Goal: Task Accomplishment & Management: Use online tool/utility

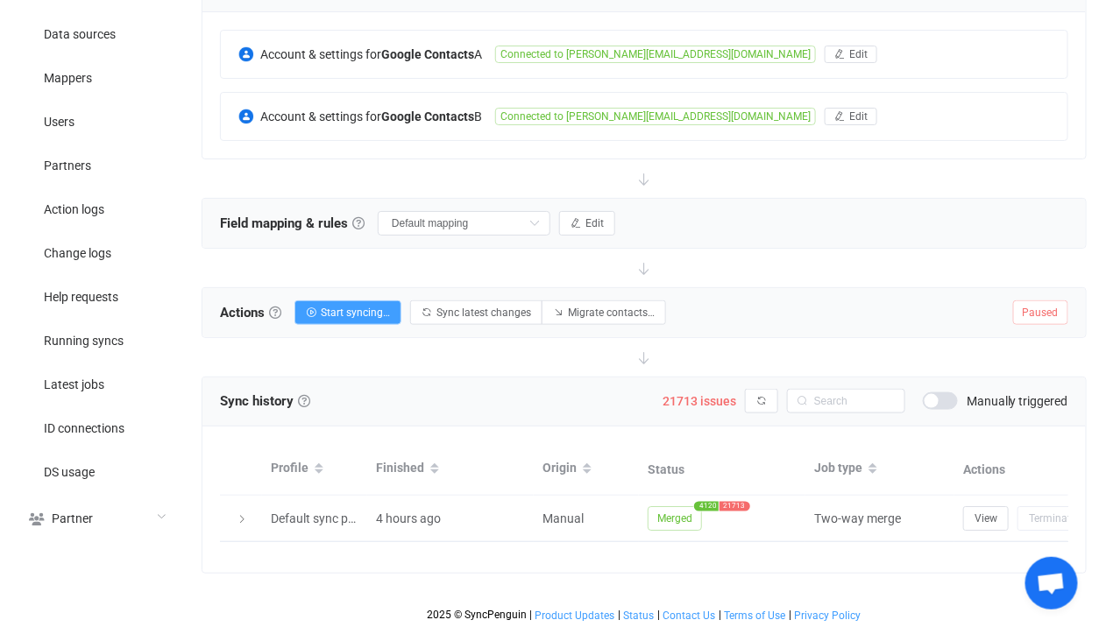
scroll to position [62, 0]
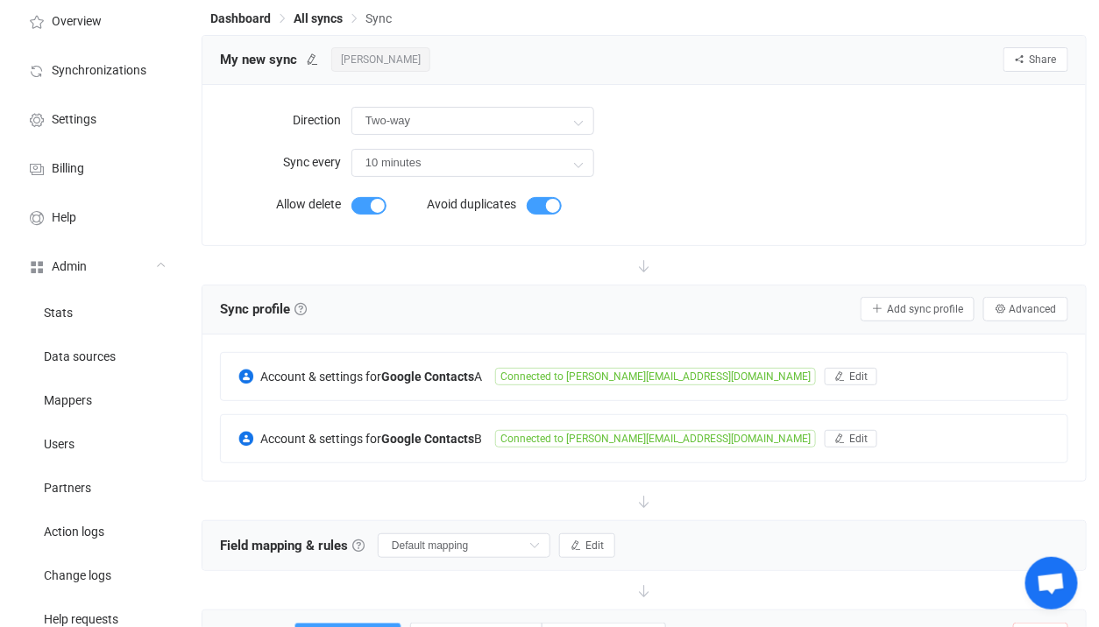
click at [998, 326] on div "Sync profile Sync profile A sync profile represents a single pair of contact li…" at bounding box center [643, 310] width 883 height 49
click at [1005, 309] on icon "button" at bounding box center [1000, 309] width 11 height 11
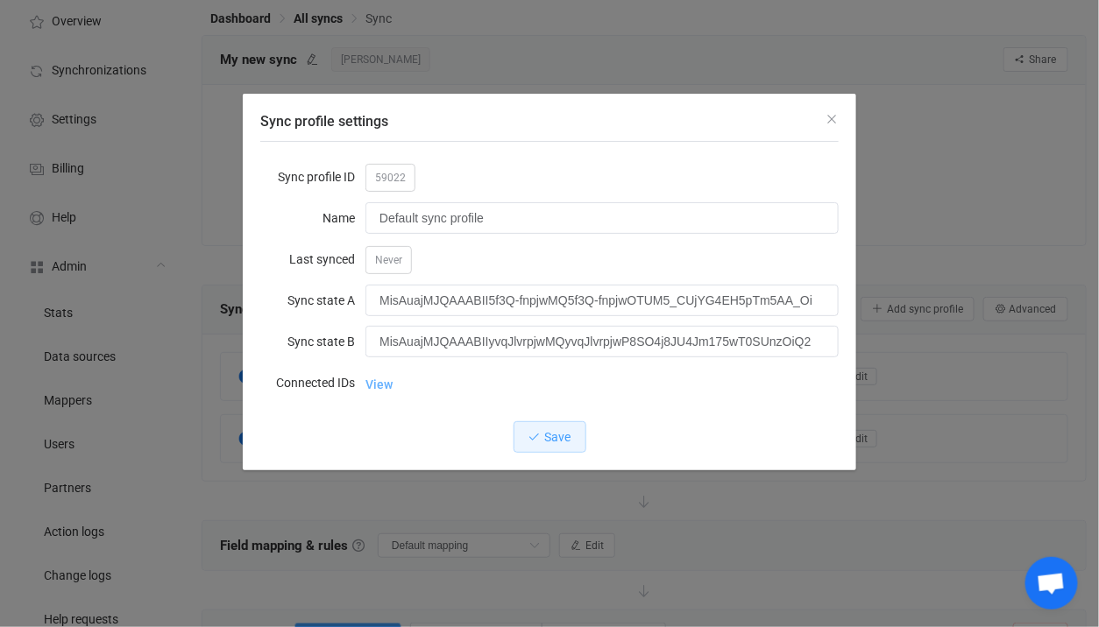
click at [389, 389] on link "View" at bounding box center [378, 384] width 27 height 35
click at [224, 351] on div "Sync profile settings Sync profile ID 59022 Name Default sync profile Last sync…" at bounding box center [549, 313] width 1099 height 627
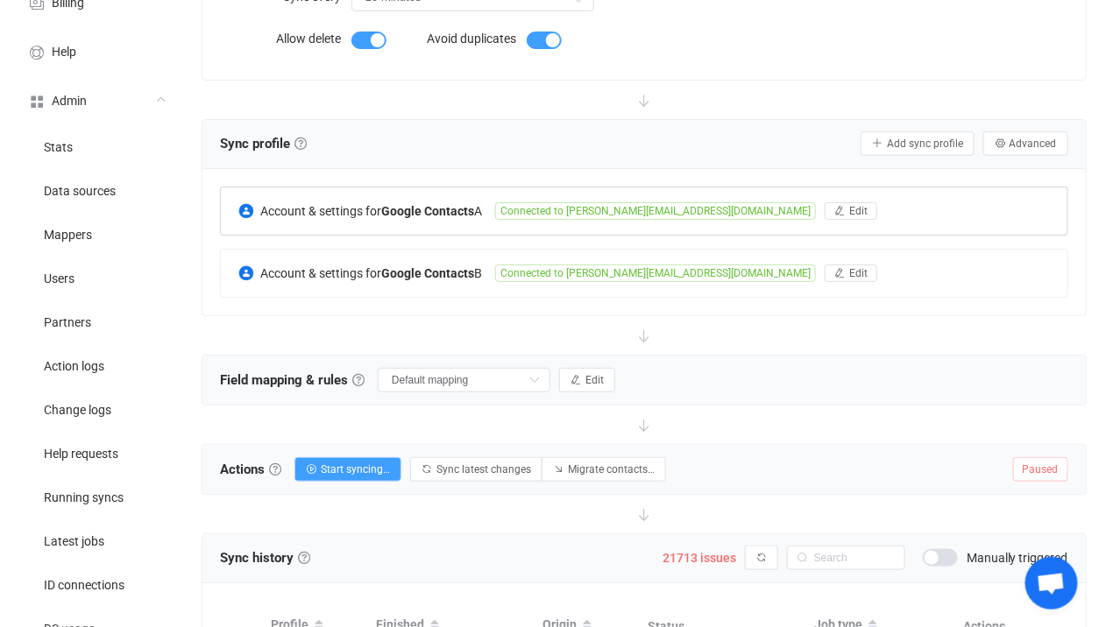
scroll to position [264, 0]
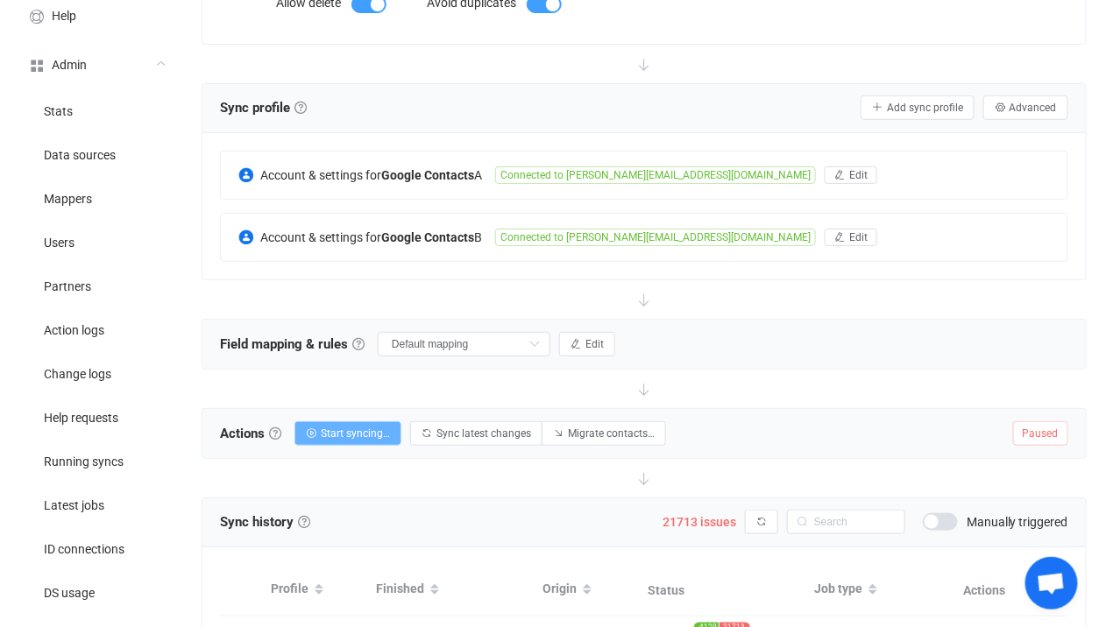
click at [367, 428] on span "Start syncing…" at bounding box center [355, 434] width 69 height 12
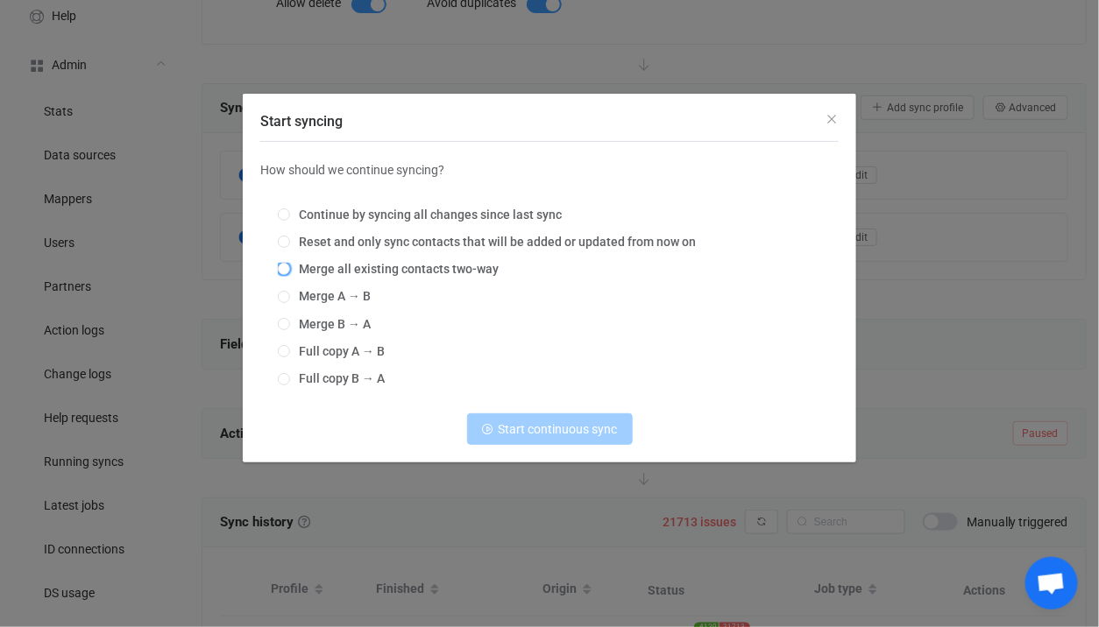
click at [431, 271] on span "Merge all existing contacts two-way" at bounding box center [394, 269] width 209 height 14
click at [290, 271] on input "Merge all existing contacts two-way" at bounding box center [284, 270] width 12 height 14
radio input "true"
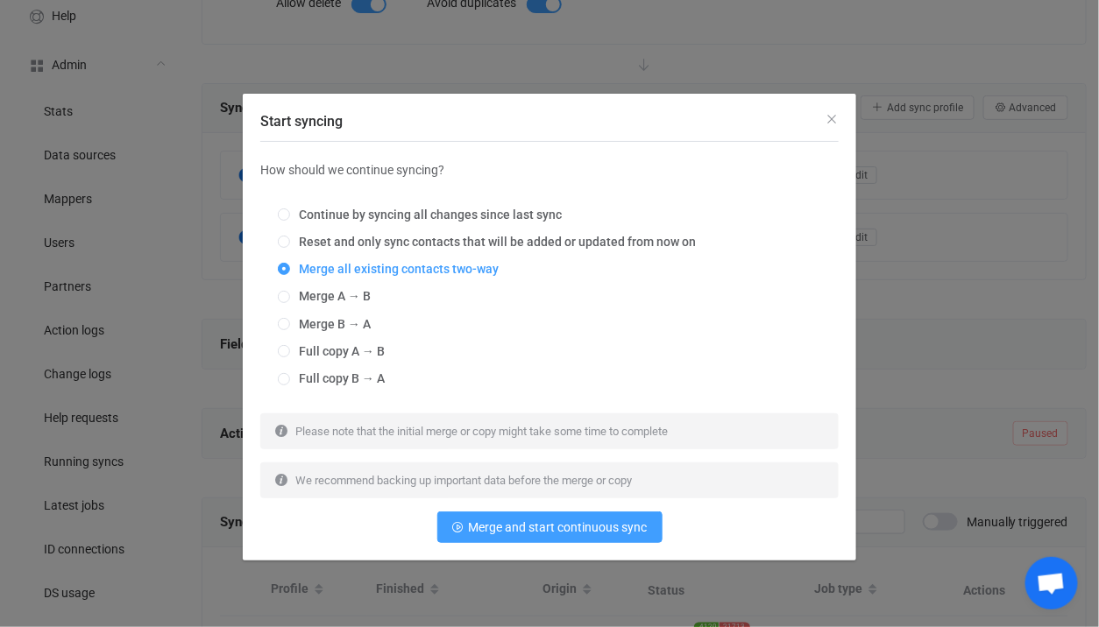
click at [911, 293] on div "Start syncing How should we continue syncing? Continue by syncing all changes s…" at bounding box center [549, 313] width 1099 height 627
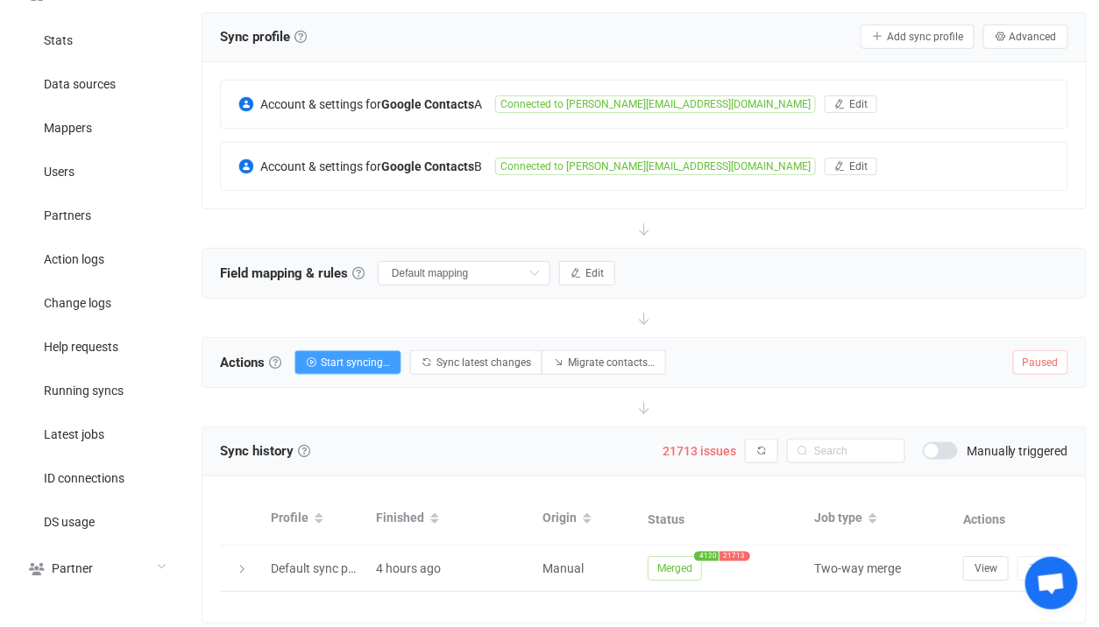
scroll to position [333, 0]
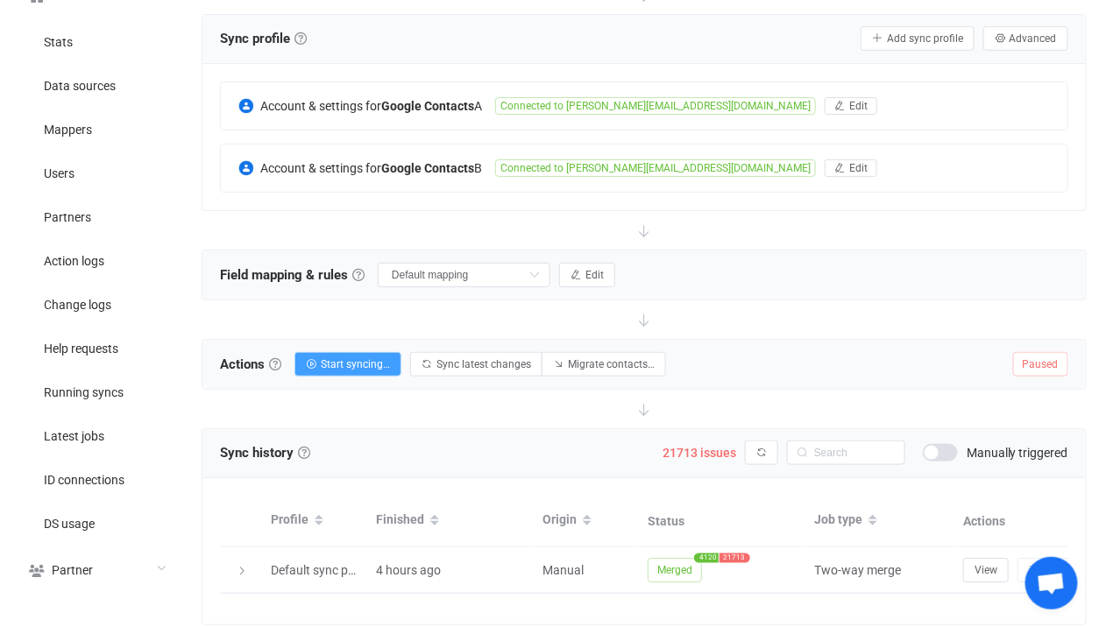
click at [369, 383] on div "Actions Actions To start syncing, click the Start syncing button. You'll be pro…" at bounding box center [643, 364] width 883 height 49
click at [371, 364] on span "Start syncing…" at bounding box center [355, 364] width 69 height 12
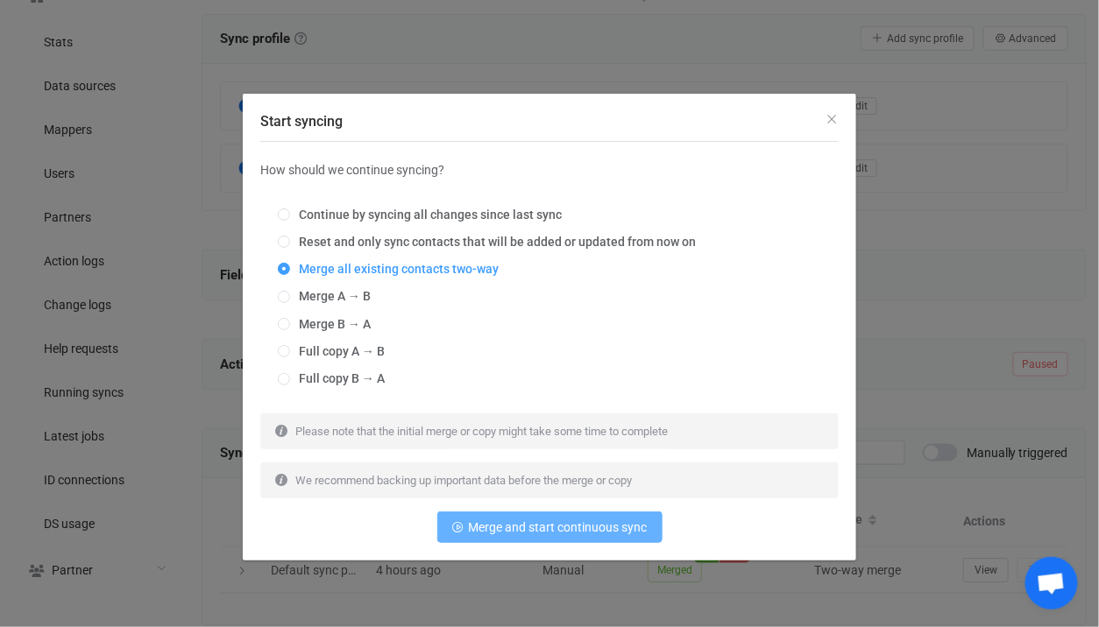
click at [495, 527] on span "Merge and start continuous sync" at bounding box center [558, 528] width 179 height 14
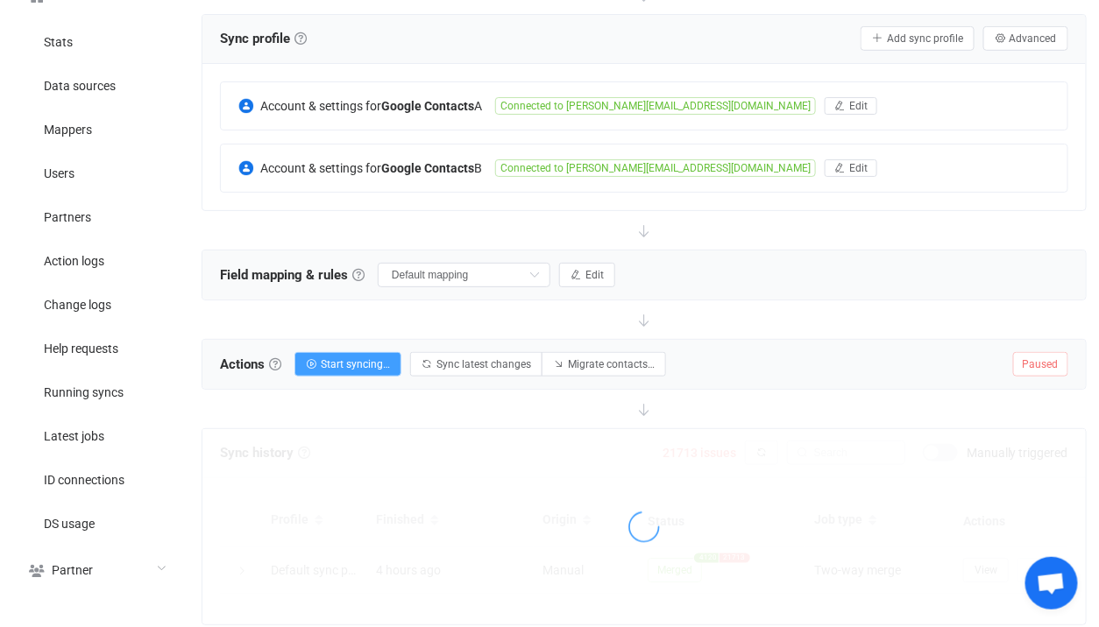
scroll to position [385, 0]
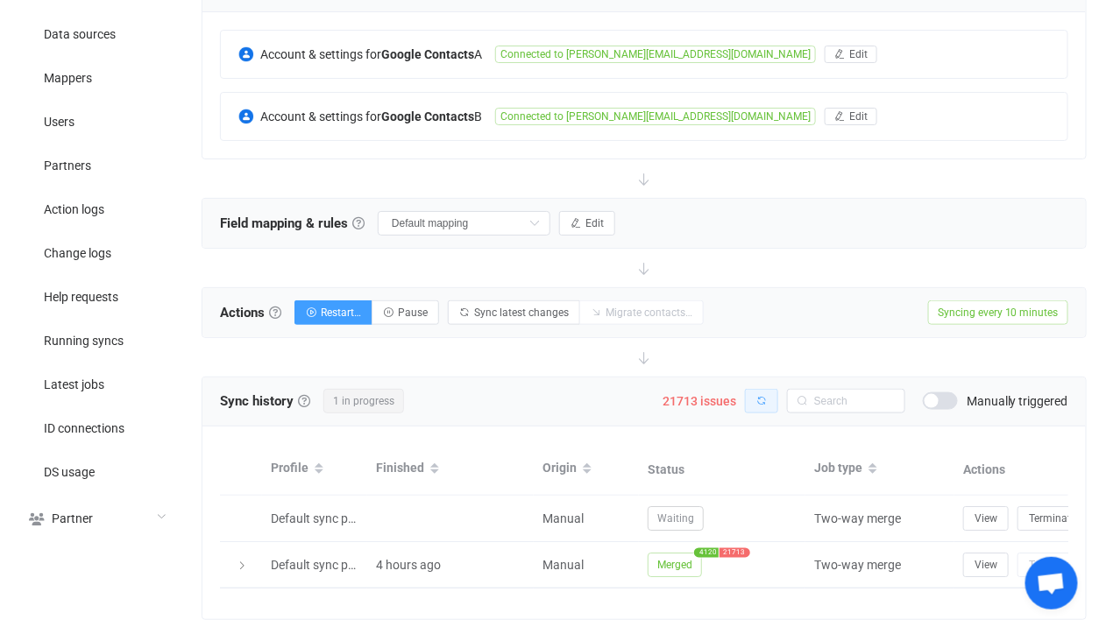
click at [760, 397] on icon "button" at bounding box center [761, 401] width 11 height 11
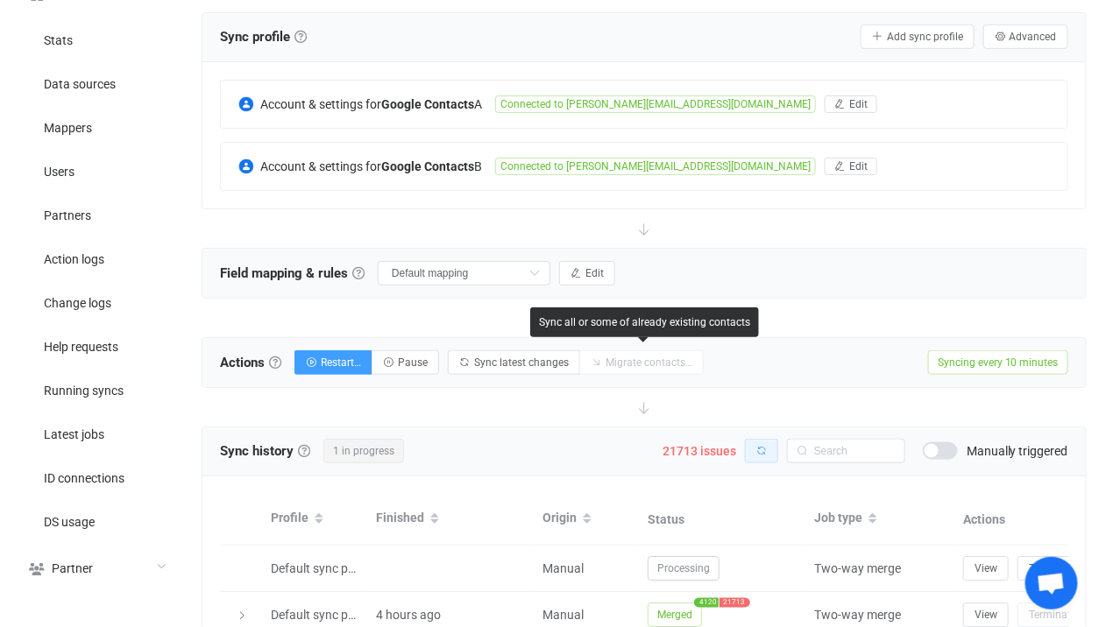
scroll to position [405, 0]
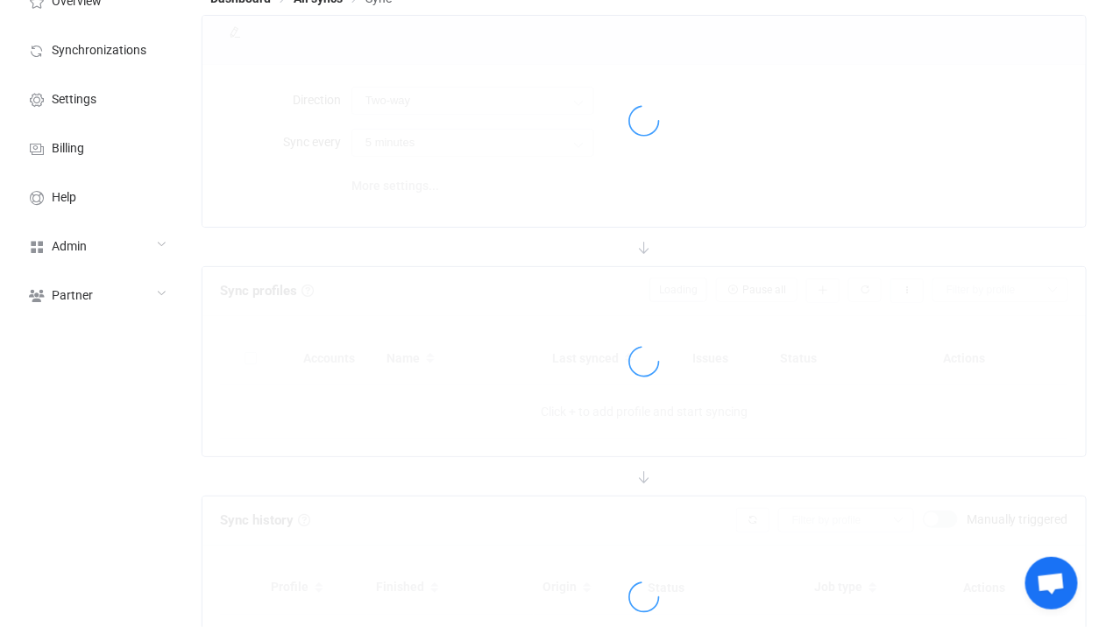
scroll to position [207, 0]
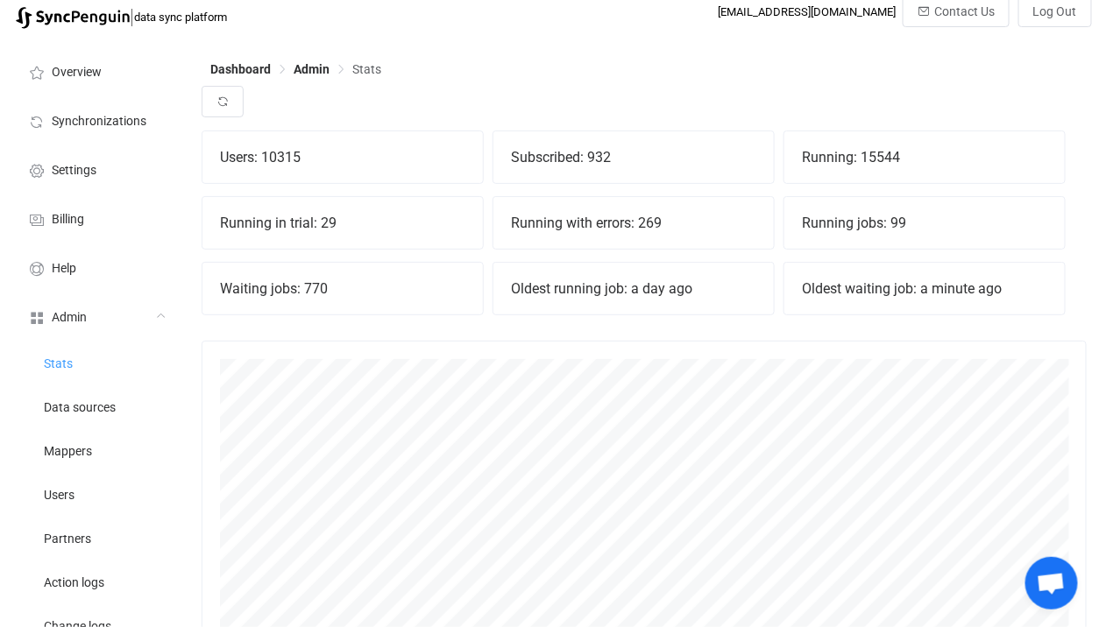
scroll to position [308, 0]
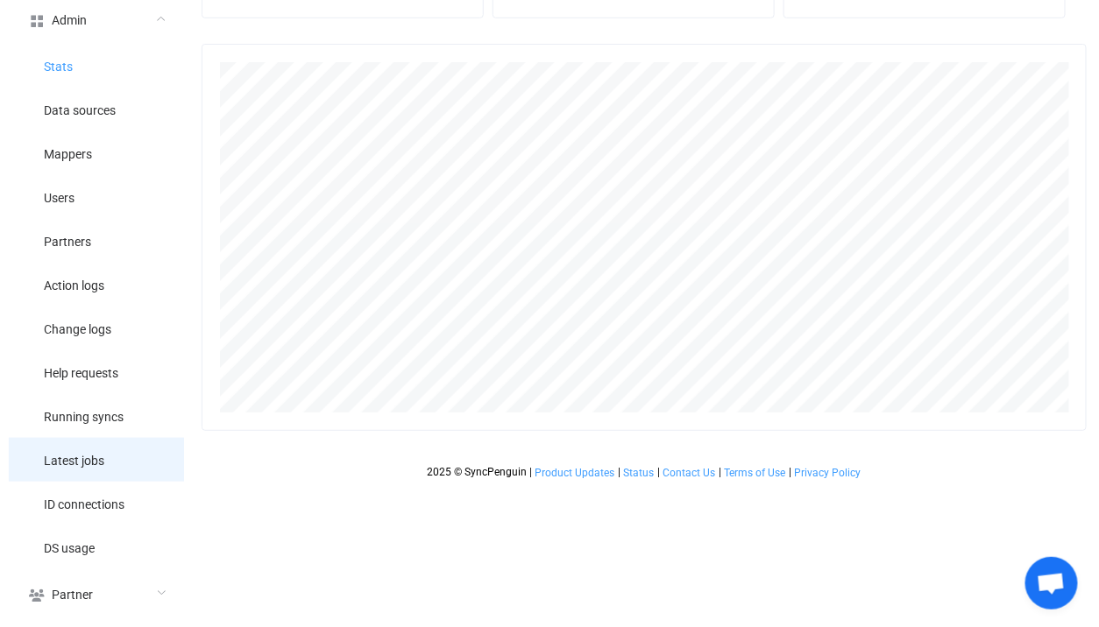
click at [119, 450] on li "Latest jobs" at bounding box center [96, 460] width 175 height 44
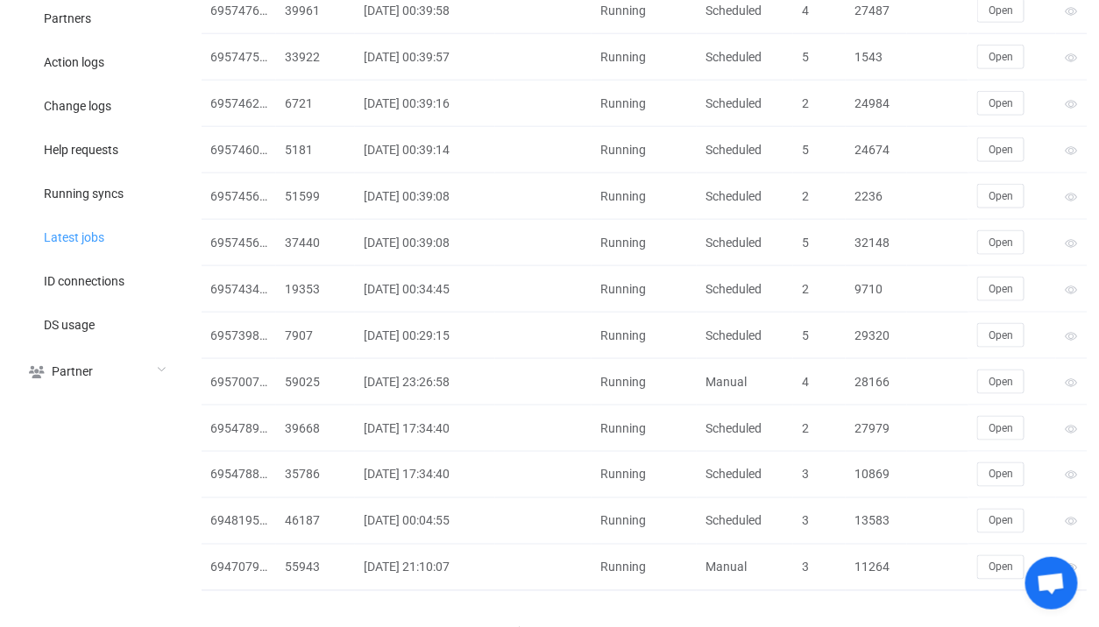
scroll to position [529, 0]
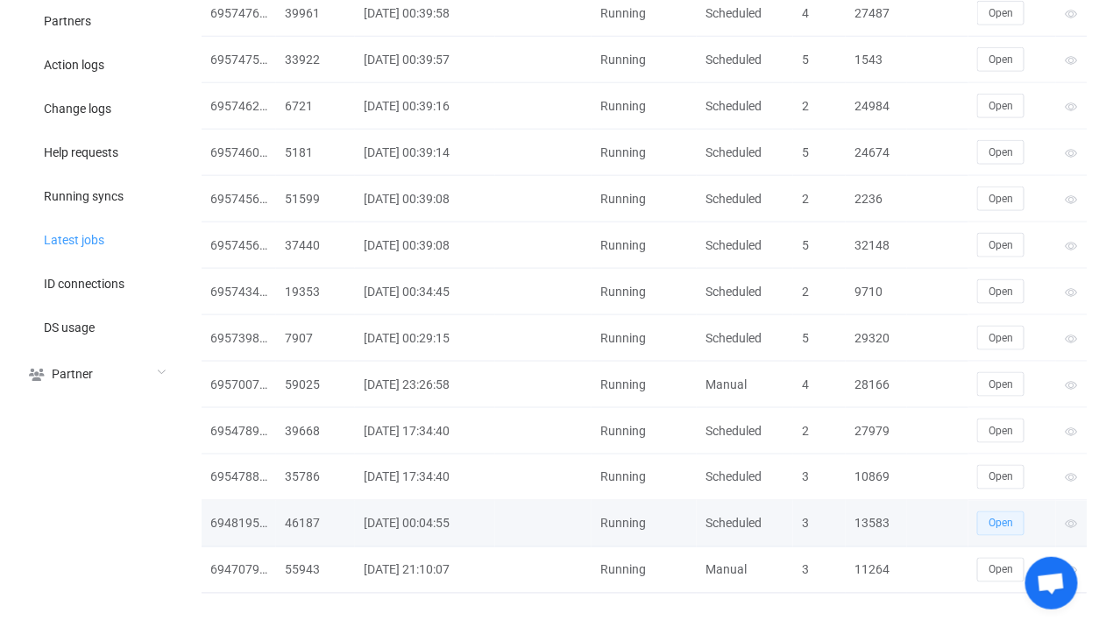
click at [993, 518] on span "Open" at bounding box center [1001, 524] width 25 height 12
click at [866, 515] on div "13583" at bounding box center [876, 524] width 61 height 20
copy div "13583"
click at [863, 523] on div "13583" at bounding box center [876, 524] width 61 height 20
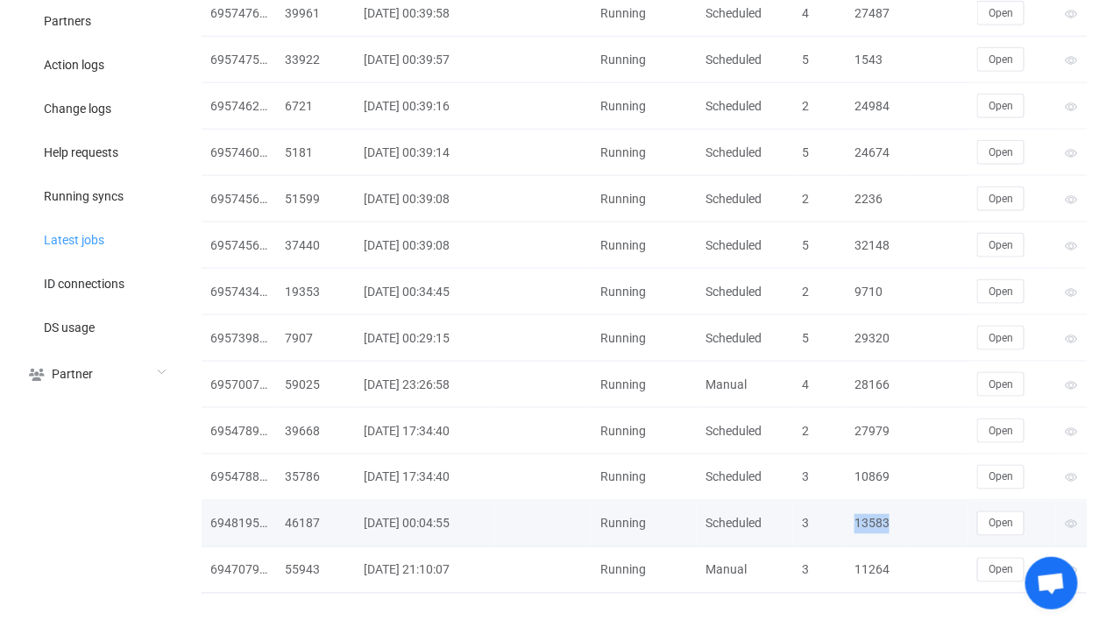
click at [863, 523] on div "13583" at bounding box center [876, 524] width 61 height 20
copy div "13583"
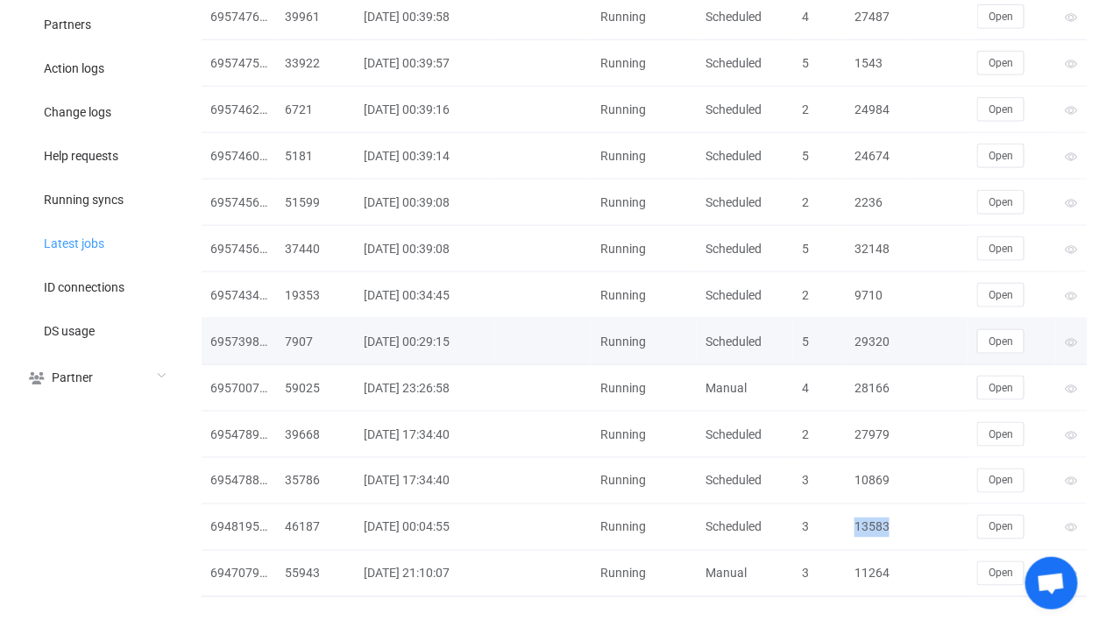
scroll to position [526, 0]
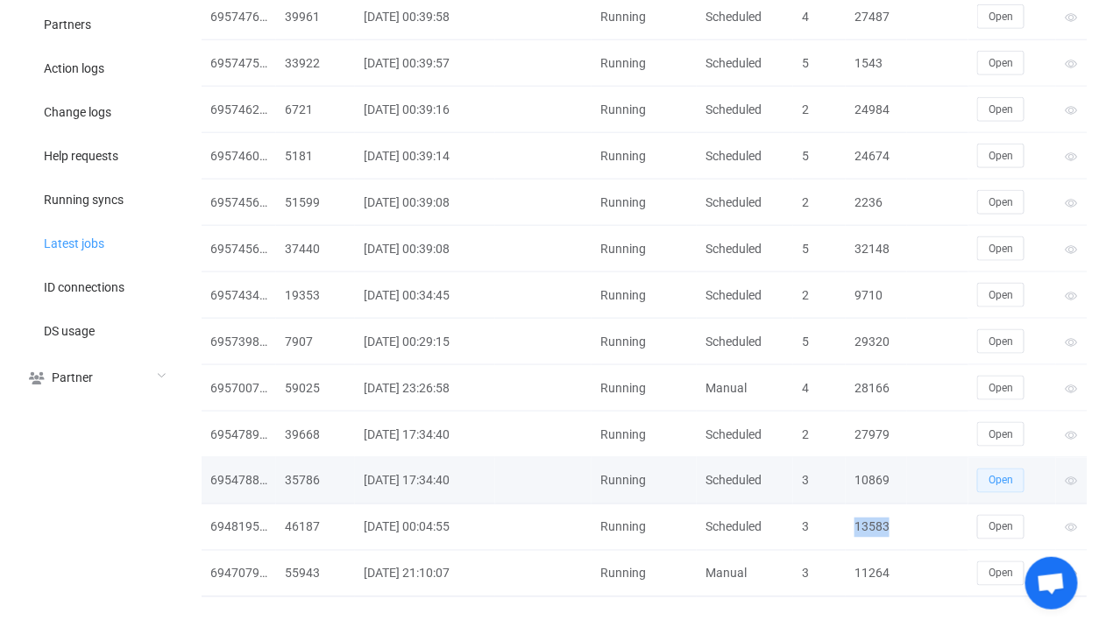
drag, startPoint x: 1020, startPoint y: 487, endPoint x: 991, endPoint y: 350, distance: 140.6
click at [991, 469] on button "Open" at bounding box center [1000, 481] width 47 height 25
click at [859, 480] on div "10869" at bounding box center [876, 481] width 61 height 20
copy div "10869"
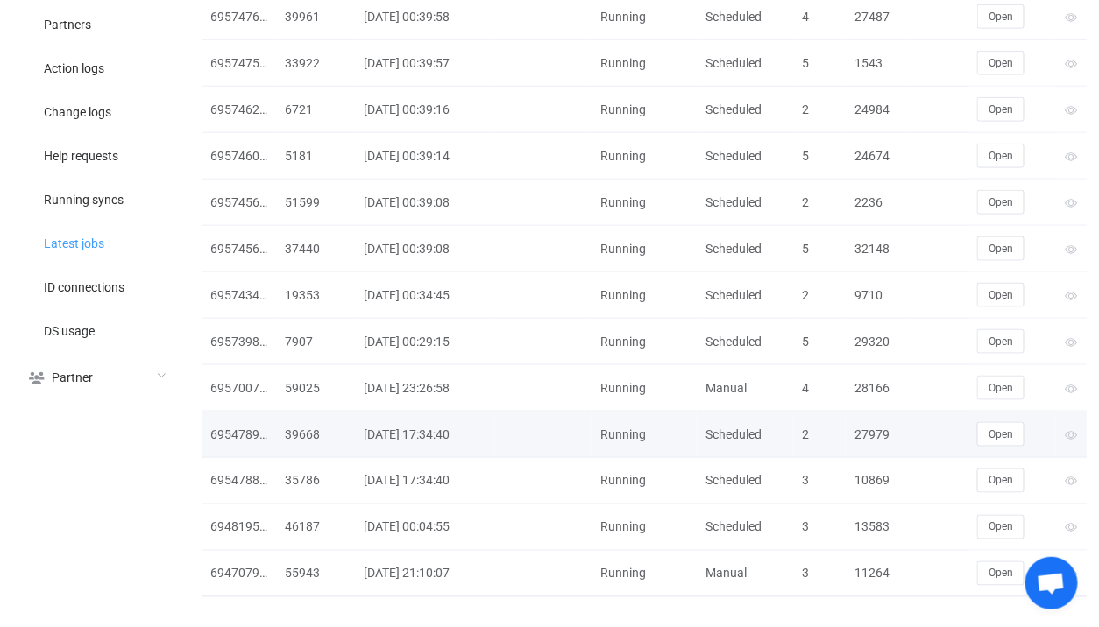
click at [886, 425] on div "27979" at bounding box center [876, 435] width 61 height 20
click at [874, 425] on div "27979" at bounding box center [876, 435] width 61 height 20
click at [1016, 433] on button "Open" at bounding box center [1000, 434] width 47 height 25
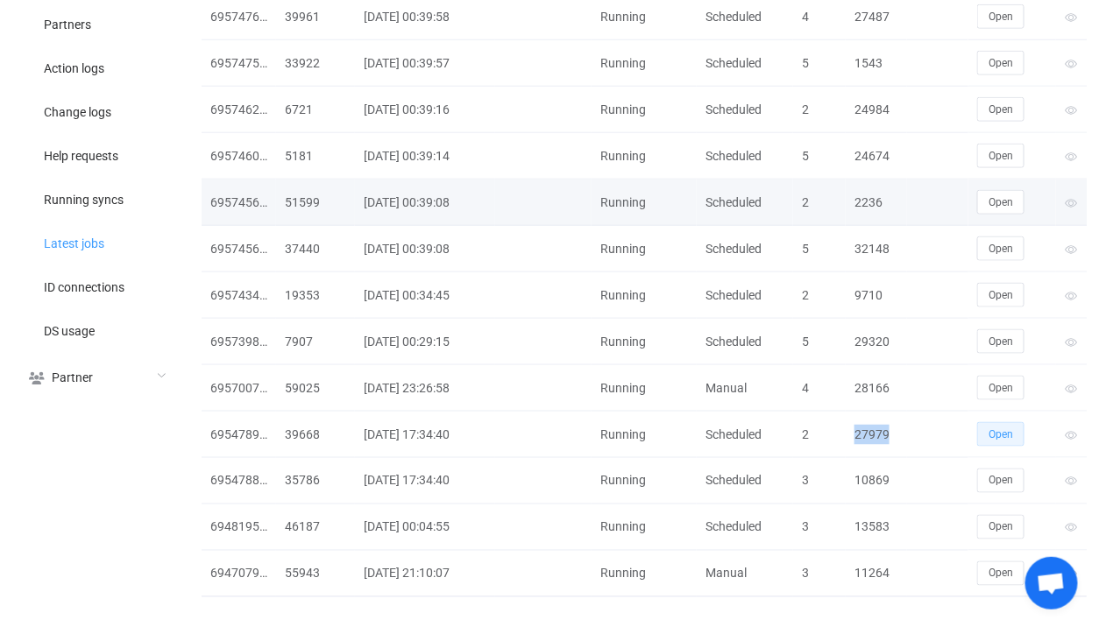
scroll to position [0, 0]
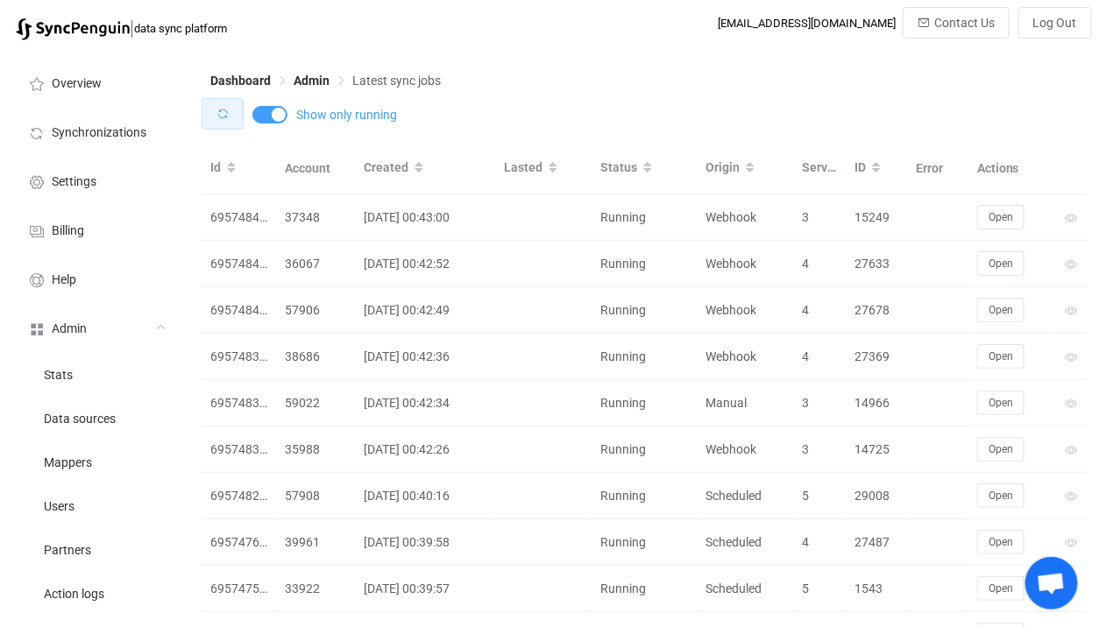
click at [230, 106] on button "button" at bounding box center [223, 114] width 42 height 32
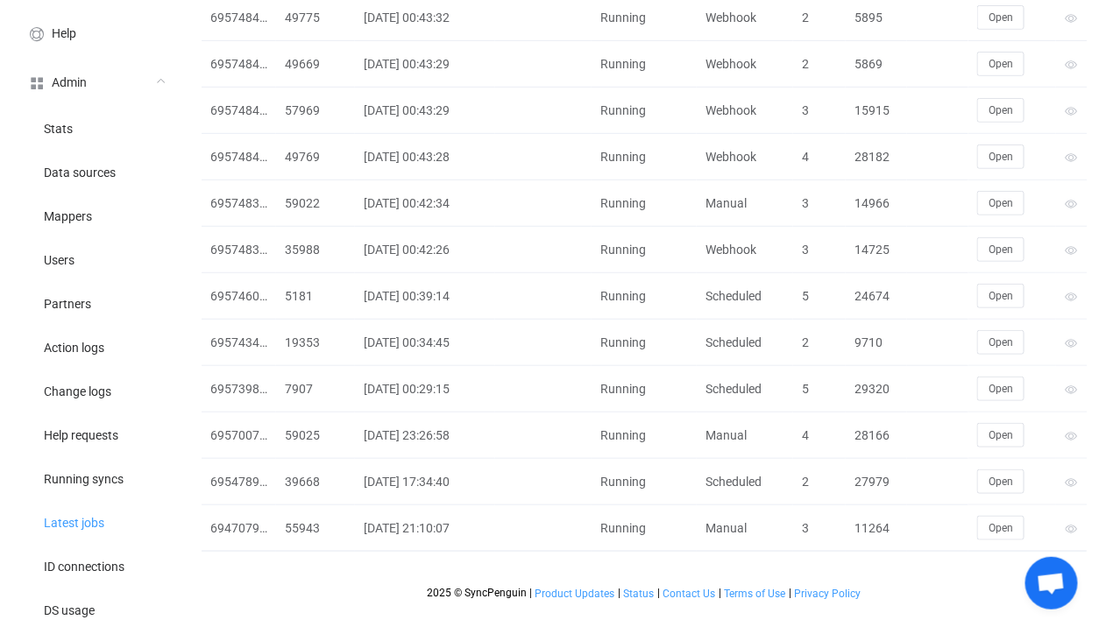
scroll to position [255, 0]
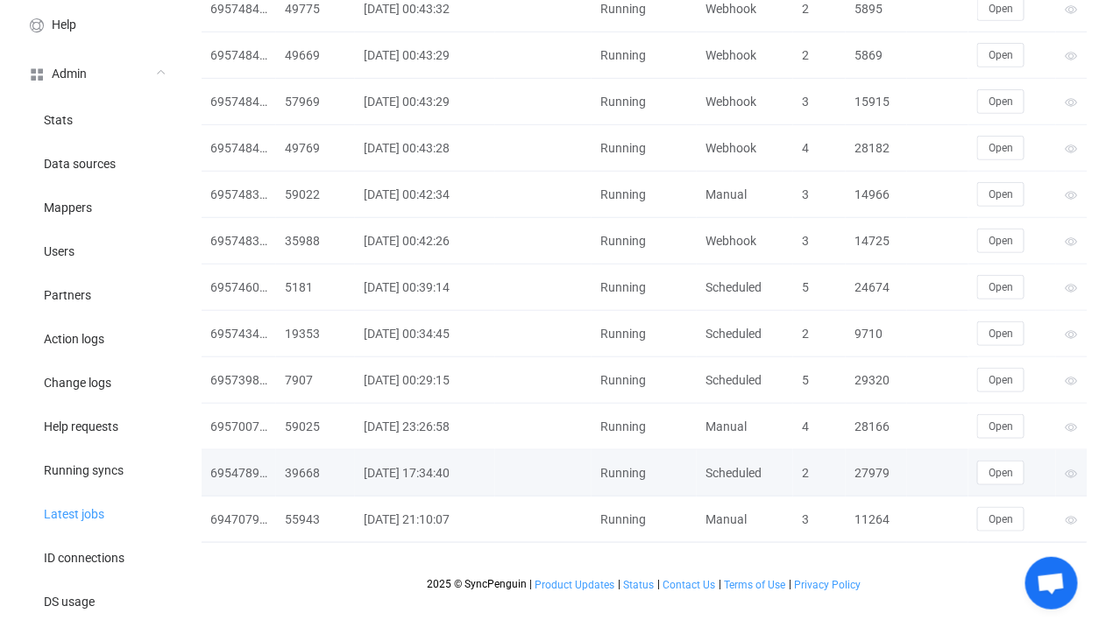
click at [879, 476] on div "27979" at bounding box center [876, 474] width 61 height 20
copy div "27979"
click at [875, 473] on div "27979" at bounding box center [876, 474] width 61 height 20
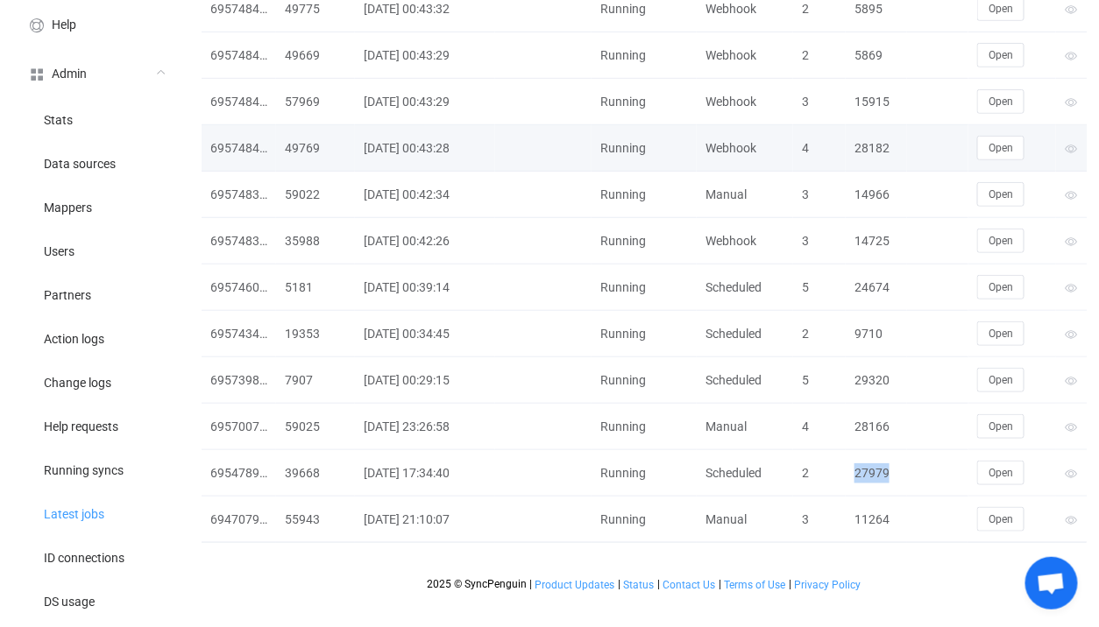
scroll to position [0, 0]
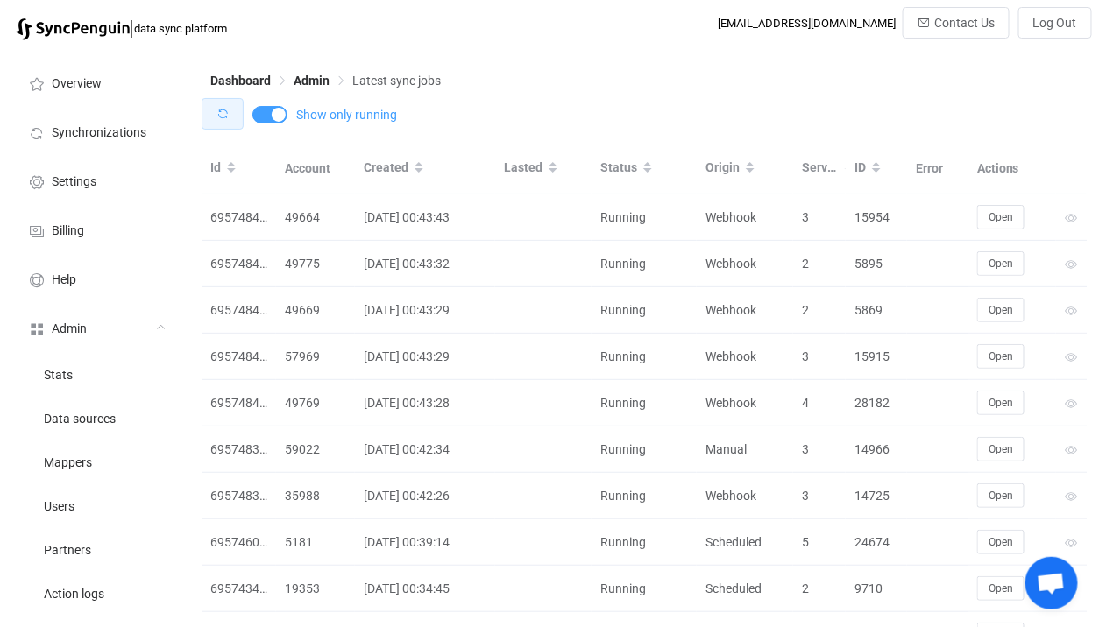
click at [224, 103] on button "button" at bounding box center [223, 114] width 42 height 32
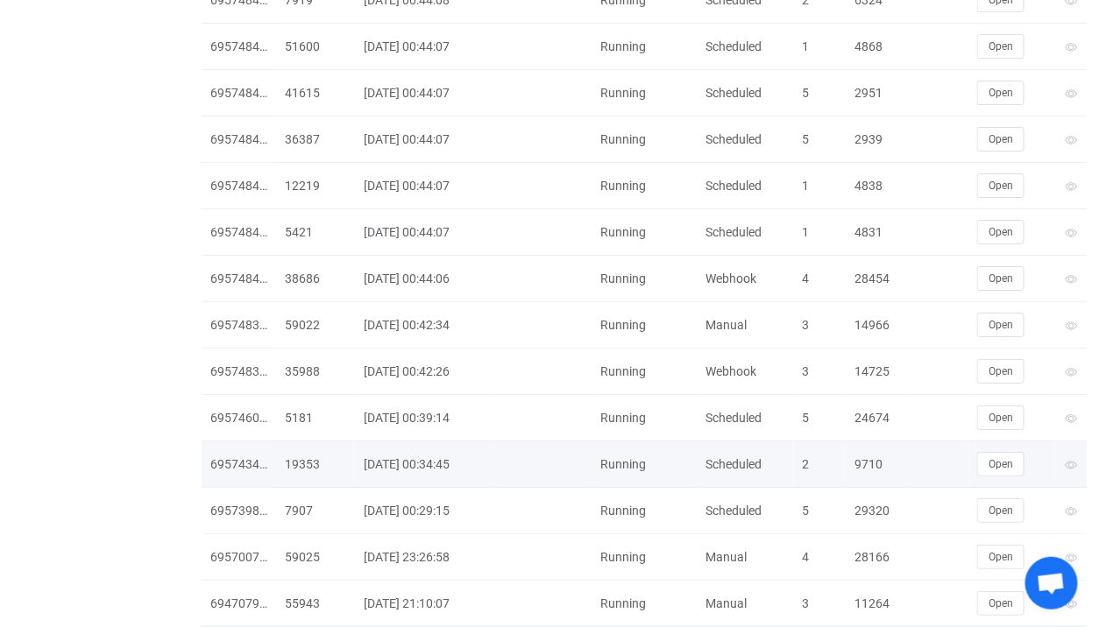
scroll to position [3840, 0]
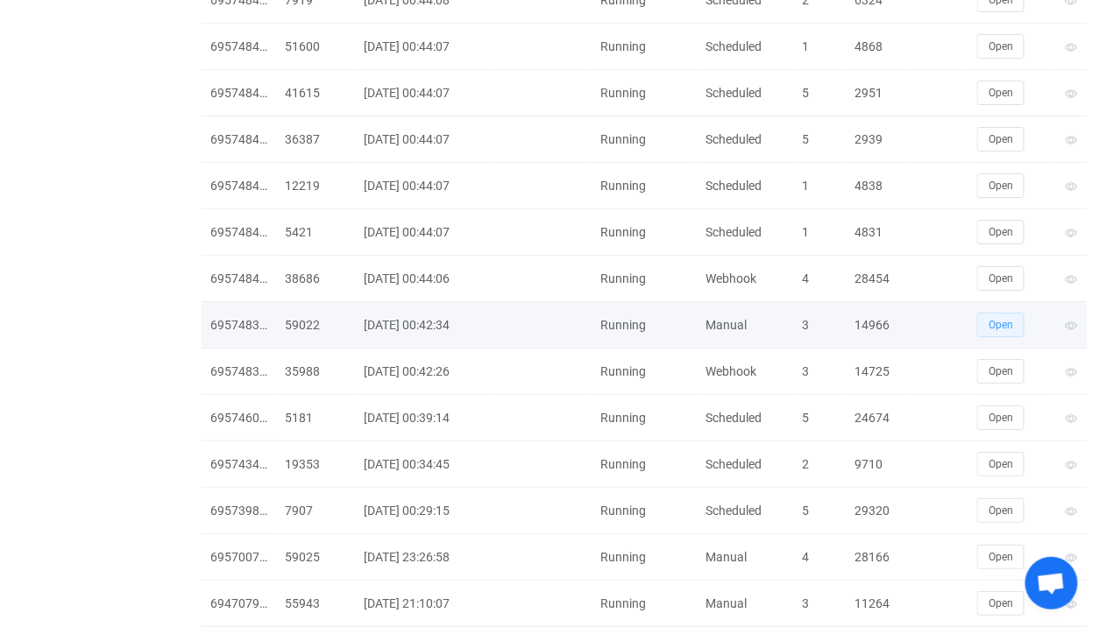
click at [1005, 319] on span "Open" at bounding box center [1001, 325] width 25 height 12
